Goal: Information Seeking & Learning: Find specific fact

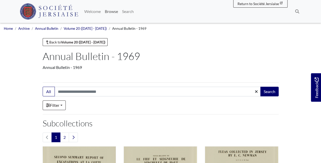
click at [115, 12] on link "Browse" at bounding box center [111, 11] width 17 height 10
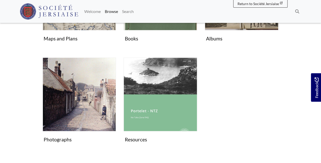
scroll to position [270, 0]
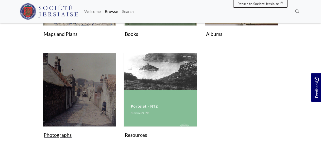
click at [83, 100] on img "Subcollection" at bounding box center [80, 90] width 74 height 74
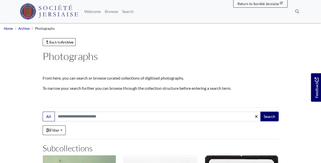
scroll to position [51, 0]
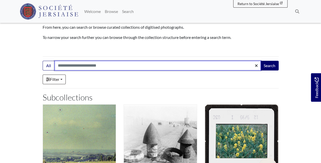
click at [85, 66] on input "Search:" at bounding box center [158, 66] width 206 height 10
type input "**********"
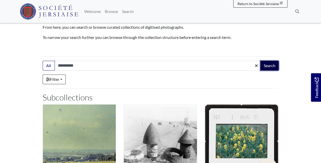
click at [269, 65] on button "Search" at bounding box center [269, 66] width 18 height 10
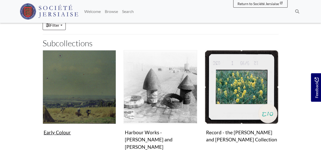
scroll to position [135, 0]
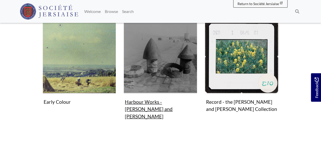
click at [171, 74] on img "Subcollection" at bounding box center [161, 57] width 74 height 74
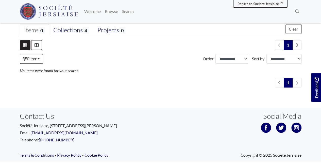
scroll to position [105, 0]
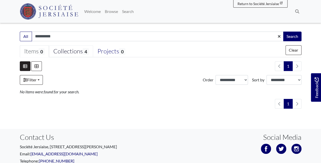
click at [78, 51] on div "Collections 4" at bounding box center [71, 51] width 36 height 8
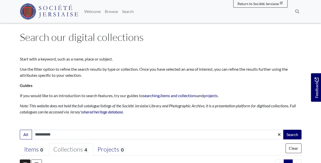
scroll to position [0, 0]
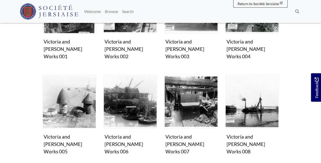
scroll to position [169, 0]
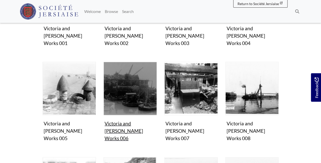
click at [126, 71] on img "Items in this Collection" at bounding box center [129, 88] width 53 height 53
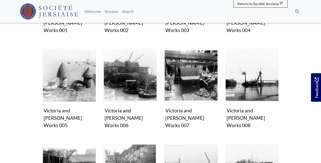
scroll to position [254, 0]
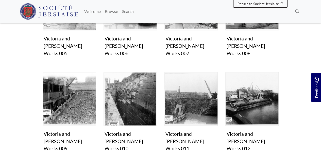
click at [109, 13] on link "Browse" at bounding box center [111, 11] width 17 height 10
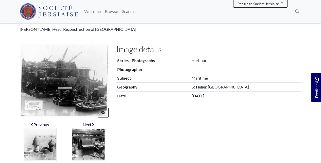
scroll to position [51, 0]
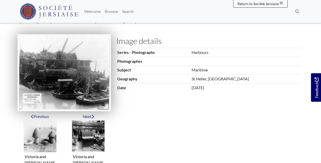
click at [86, 82] on img at bounding box center [63, 72] width 93 height 77
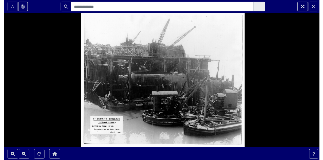
scroll to position [0, 0]
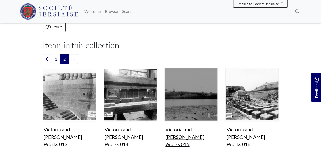
scroll to position [84, 0]
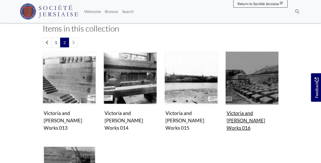
click at [254, 77] on img "Items in this Collection" at bounding box center [251, 77] width 53 height 53
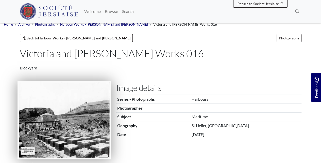
scroll to position [67, 0]
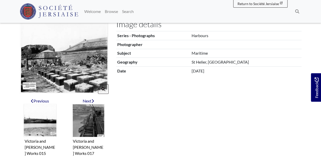
click at [70, 59] on img at bounding box center [64, 56] width 89 height 74
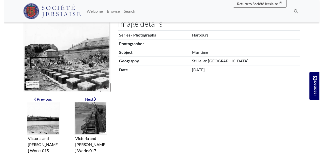
scroll to position [0, 0]
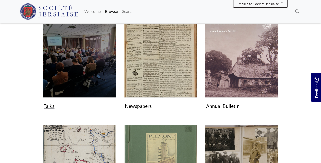
scroll to position [152, 0]
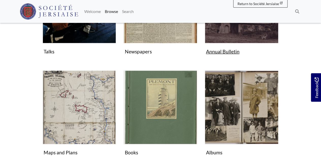
click at [214, 51] on figure "Annual Bulletin Collection" at bounding box center [242, 13] width 74 height 87
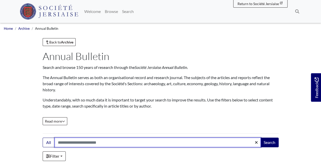
click at [81, 143] on input "Search:" at bounding box center [158, 142] width 206 height 10
type input "*"
type input "**********"
click at [260, 137] on button "Search" at bounding box center [269, 142] width 18 height 10
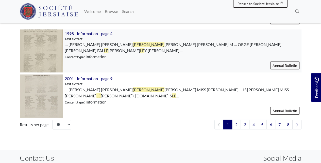
scroll to position [795, 0]
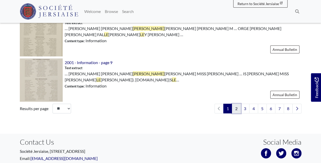
click at [237, 103] on link "2" at bounding box center [236, 108] width 9 height 10
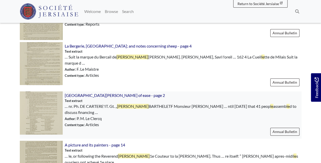
scroll to position [372, 0]
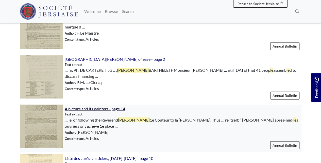
click at [97, 106] on span "A picture and its painters - page 14" at bounding box center [95, 108] width 60 height 5
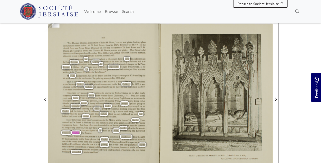
scroll to position [34, 0]
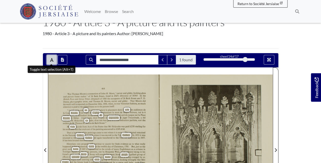
click at [51, 58] on icon "Toggle text selection (Alt+T)" at bounding box center [52, 60] width 4 height 4
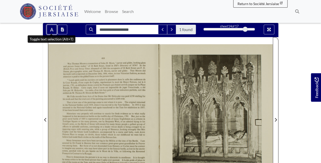
scroll to position [118, 0]
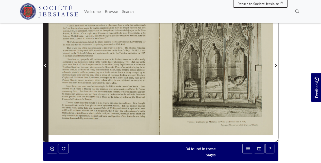
click at [44, 67] on span "Previous Page" at bounding box center [45, 65] width 5 height 6
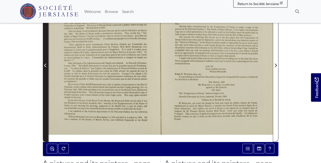
click at [44, 68] on span "Previous Page" at bounding box center [45, 62] width 5 height 158
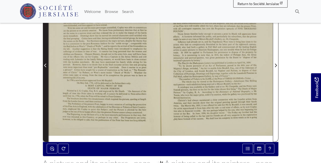
click at [44, 68] on span "Previous Page" at bounding box center [45, 62] width 5 height 158
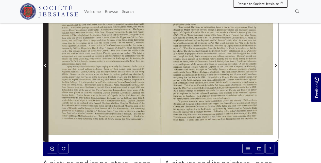
click at [44, 68] on span "Previous Page" at bounding box center [45, 62] width 5 height 158
click at [43, 68] on span "Previous Page" at bounding box center [45, 62] width 5 height 158
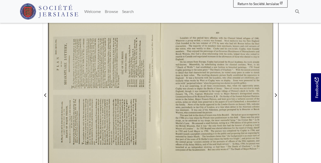
scroll to position [51, 0]
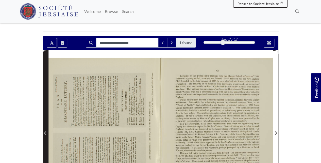
click at [44, 91] on span "Previous Page" at bounding box center [45, 129] width 5 height 158
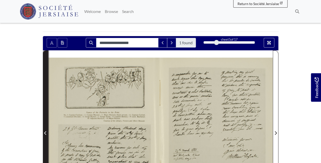
click at [44, 92] on span "Previous Page" at bounding box center [45, 129] width 5 height 158
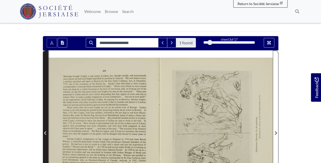
click at [44, 92] on span "Previous Page" at bounding box center [45, 129] width 5 height 158
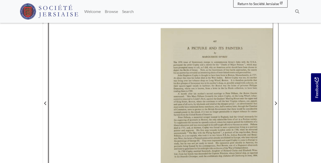
scroll to position [84, 0]
